Goal: Information Seeking & Learning: Learn about a topic

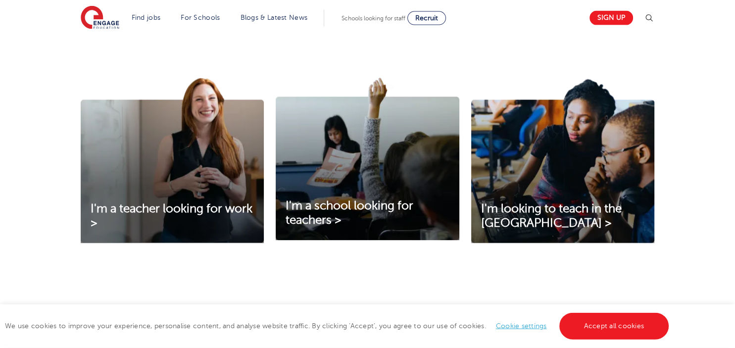
scroll to position [313, 0]
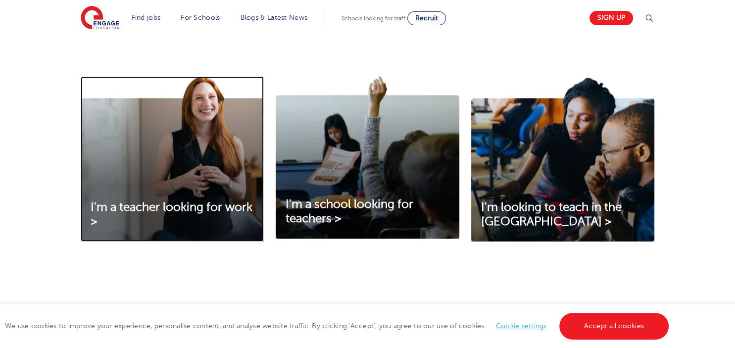
click at [192, 195] on img at bounding box center [172, 158] width 183 height 165
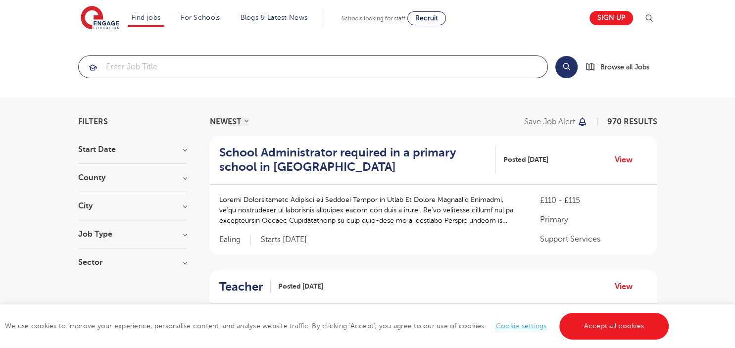
click at [120, 67] on input "search" at bounding box center [313, 67] width 469 height 22
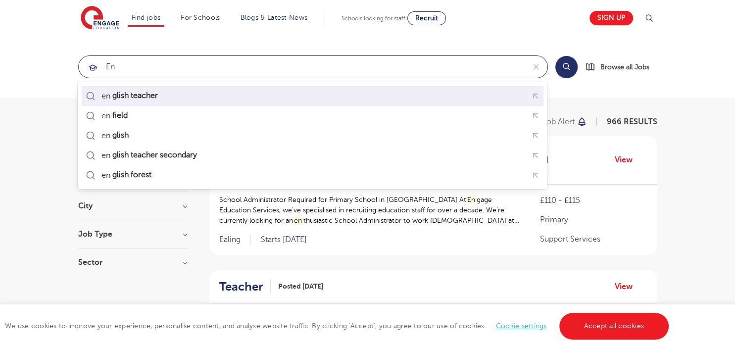
click at [130, 102] on div "en glish teacher" at bounding box center [123, 96] width 79 height 14
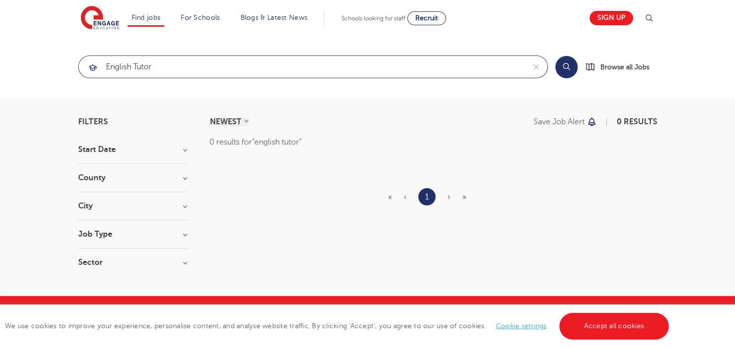
type input "english tutor"
